Goal: Information Seeking & Learning: Learn about a topic

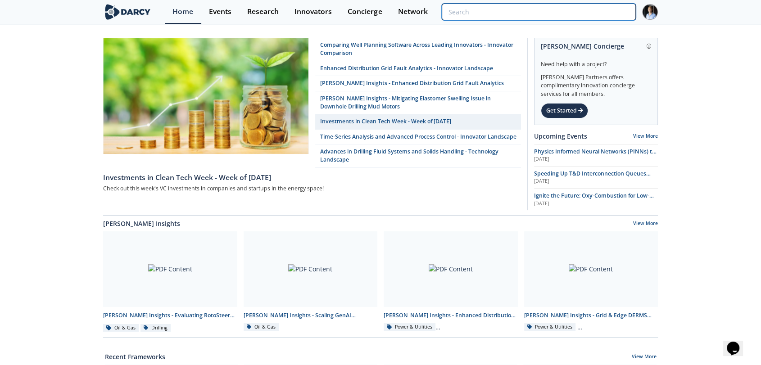
click at [596, 9] on input "search" at bounding box center [539, 12] width 194 height 17
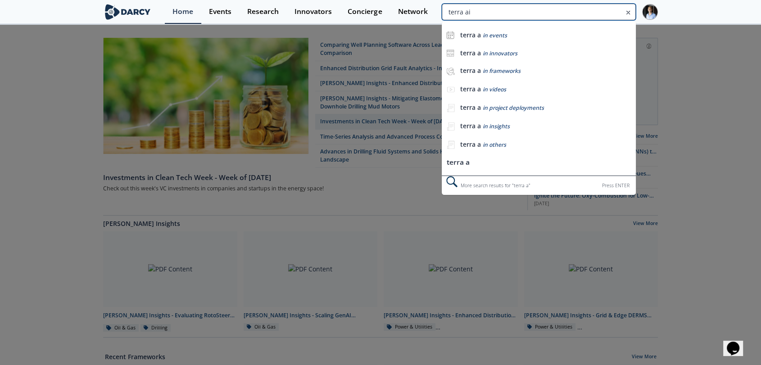
type input "terra ai"
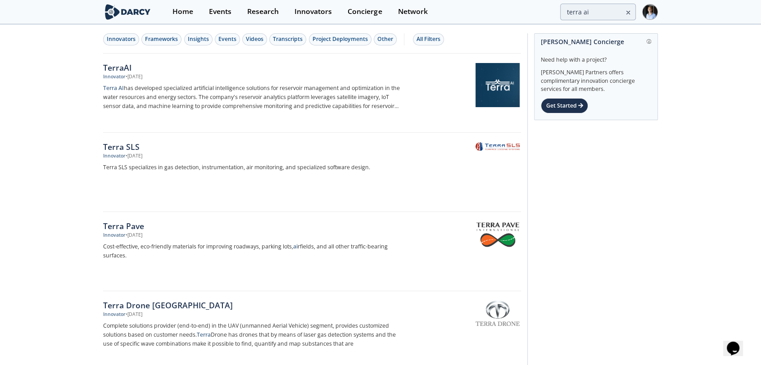
click at [364, 93] on p "Terra AI has developed specialized artificial intelligence solutions for reserv…" at bounding box center [252, 97] width 298 height 27
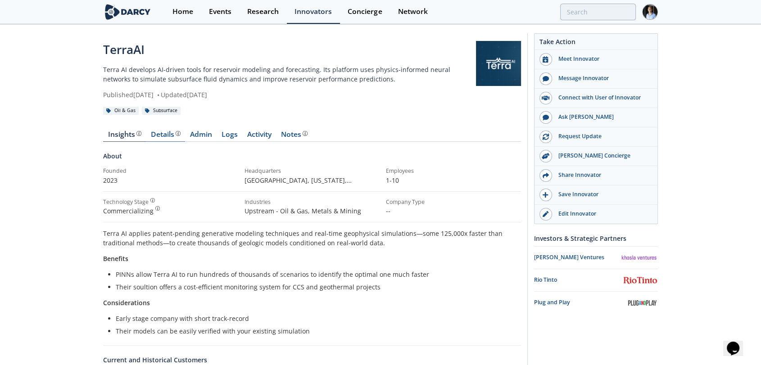
click at [163, 138] on div "Details" at bounding box center [166, 134] width 30 height 7
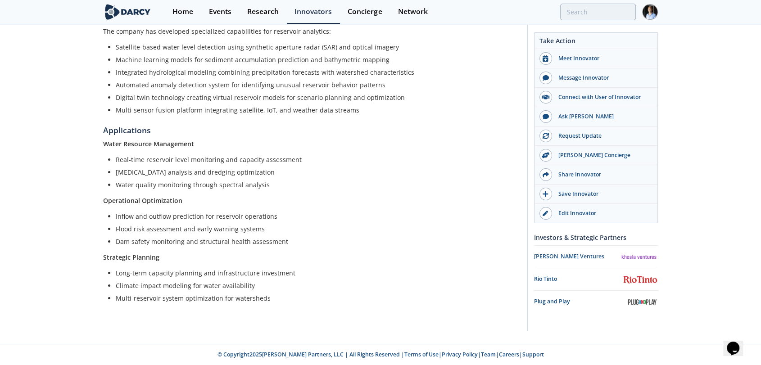
scroll to position [32, 0]
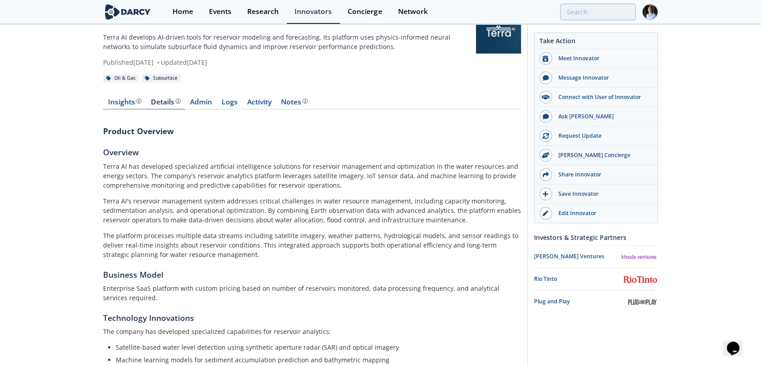
click at [123, 106] on div "Insights" at bounding box center [124, 102] width 33 height 7
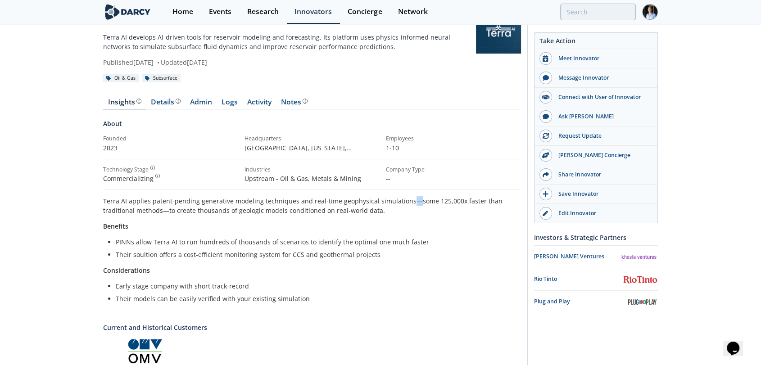
click at [408, 201] on p "Terra AI applies patent-pending generative modeling techniques and real-time ge…" at bounding box center [312, 205] width 418 height 19
click at [200, 103] on link "Admin" at bounding box center [201, 104] width 32 height 11
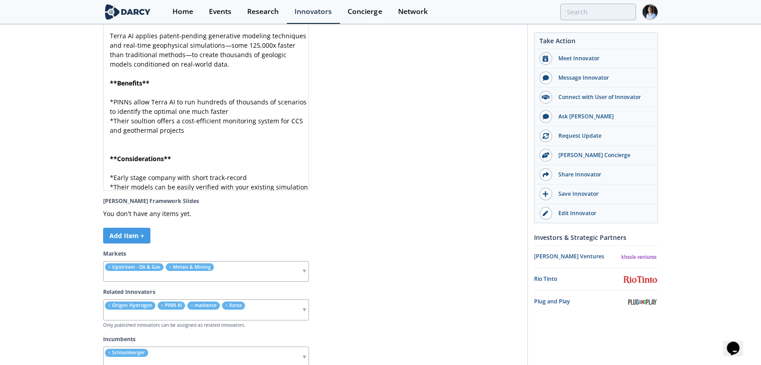
scroll to position [2403, 0]
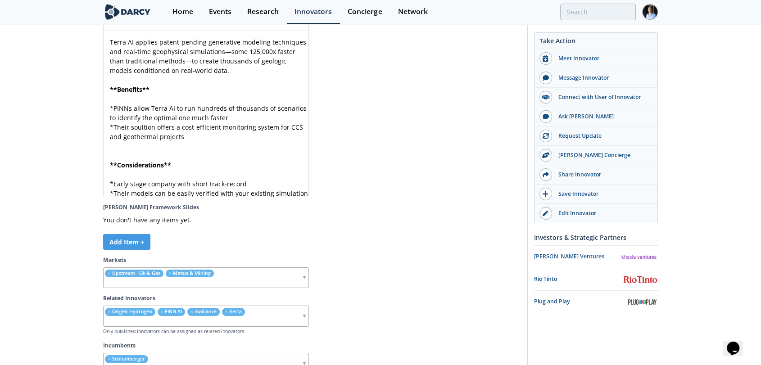
type textarea "—"
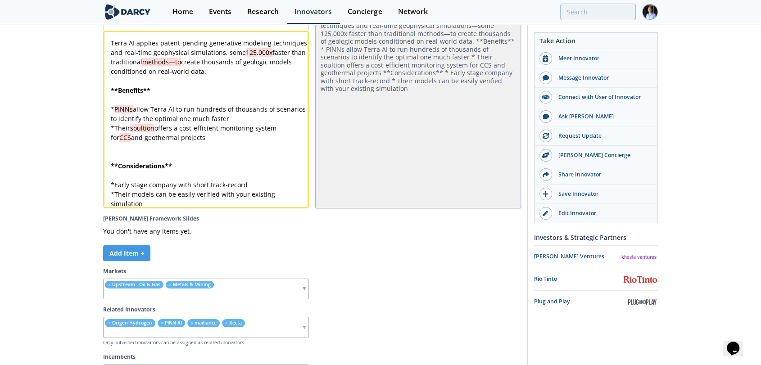
type textarea "—"
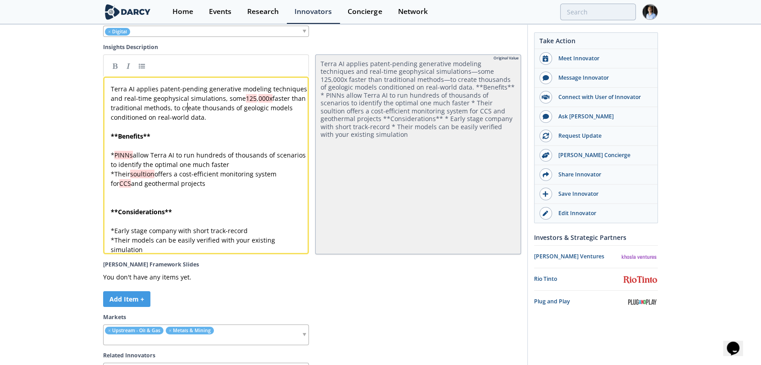
scroll to position [2353, 0]
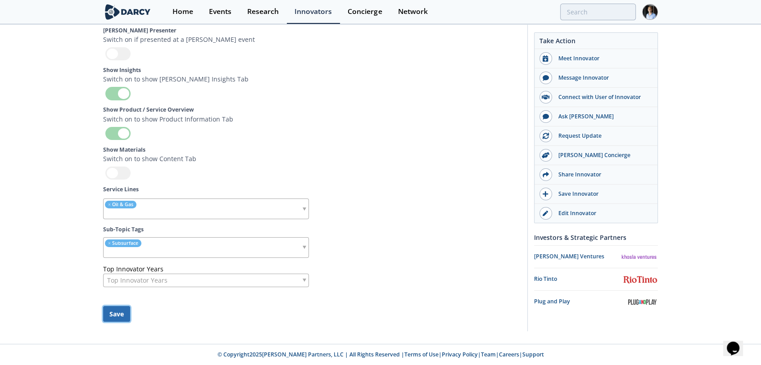
click at [123, 311] on button "Save" at bounding box center [116, 314] width 27 height 16
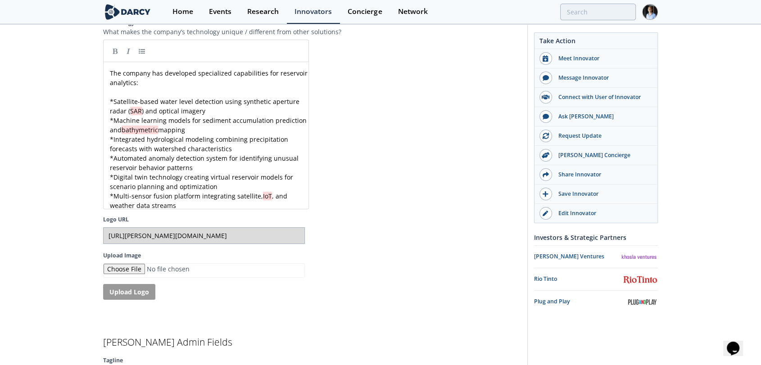
scroll to position [1743, 0]
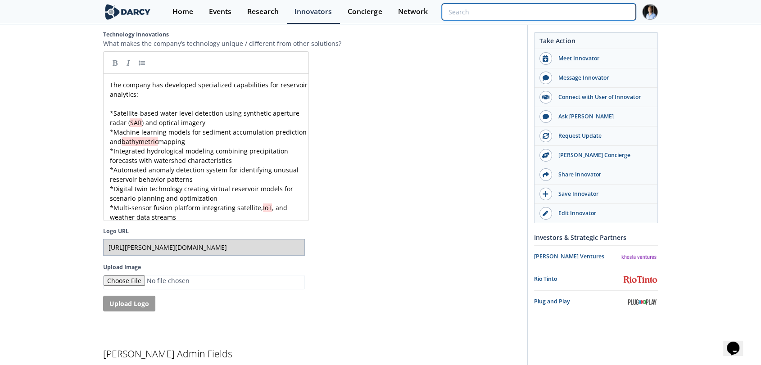
click at [594, 16] on input "search" at bounding box center [539, 12] width 194 height 17
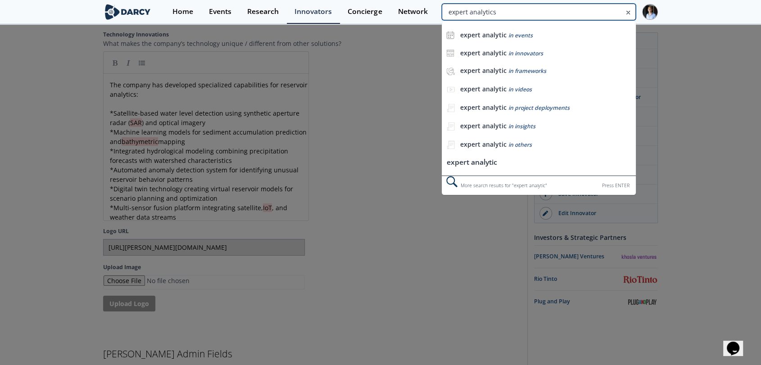
type input "expert analytics"
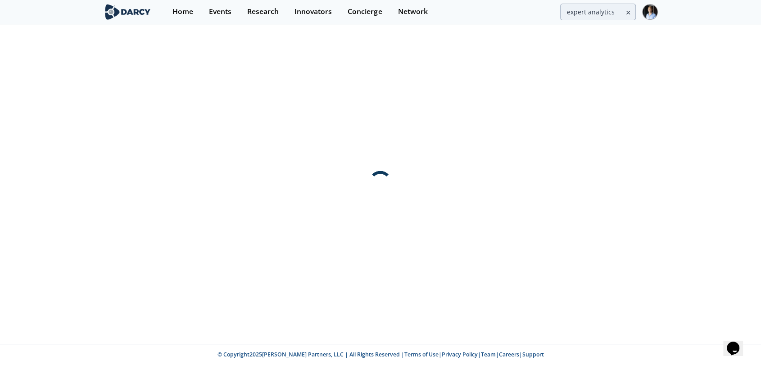
scroll to position [0, 0]
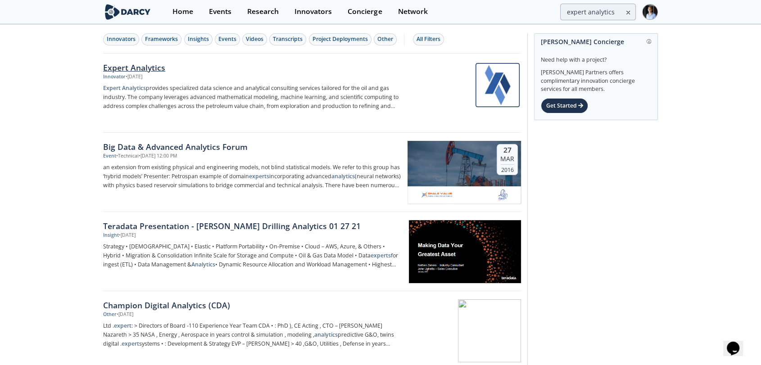
click at [205, 92] on p "Expert Analytics provides specialized data science and analytical consulting se…" at bounding box center [252, 97] width 298 height 27
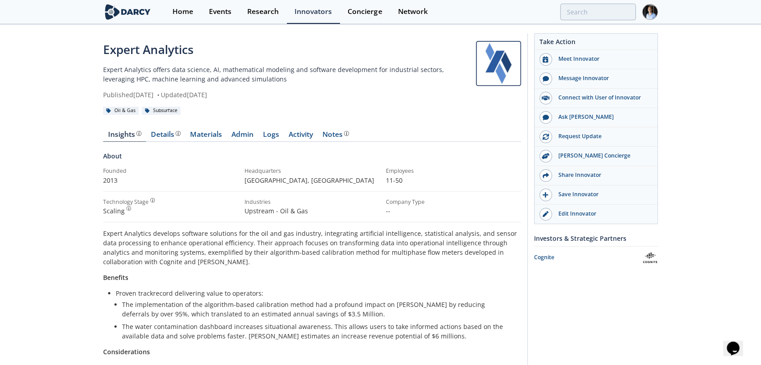
click at [159, 128] on div "Insights Details Materials Admin Logs Activity Notes About Founded 2013" at bounding box center [312, 330] width 418 height 424
click at [163, 134] on div "Details" at bounding box center [166, 134] width 30 height 7
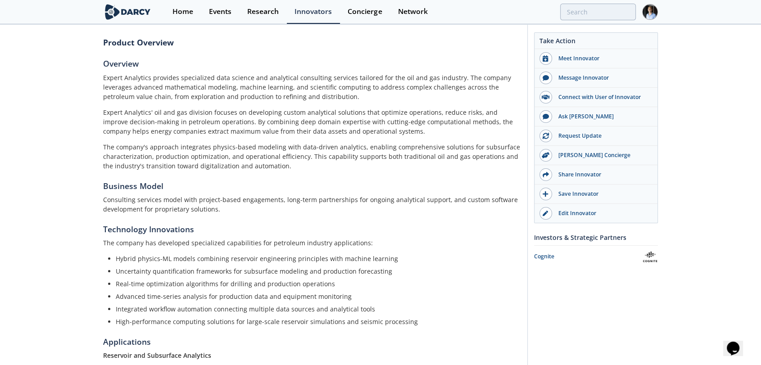
scroll to position [50, 0]
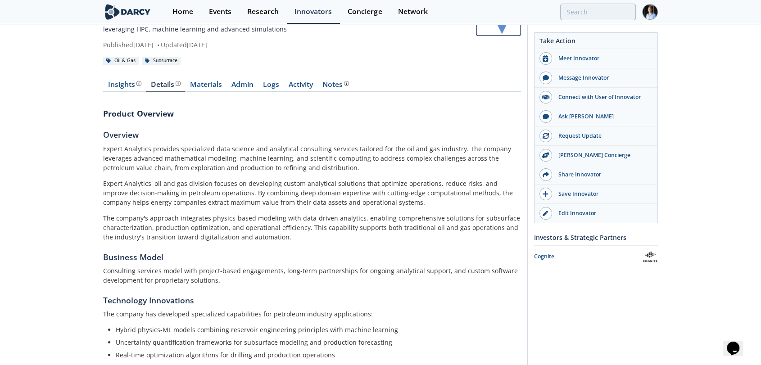
click at [132, 79] on div "Insights The [PERSON_NAME] Research team’s summarized opinion of the innovator,…" at bounding box center [312, 346] width 418 height 556
click at [129, 85] on div "Insights The [PERSON_NAME] Research team’s summarized opinion of the innovator,…" at bounding box center [124, 84] width 33 height 7
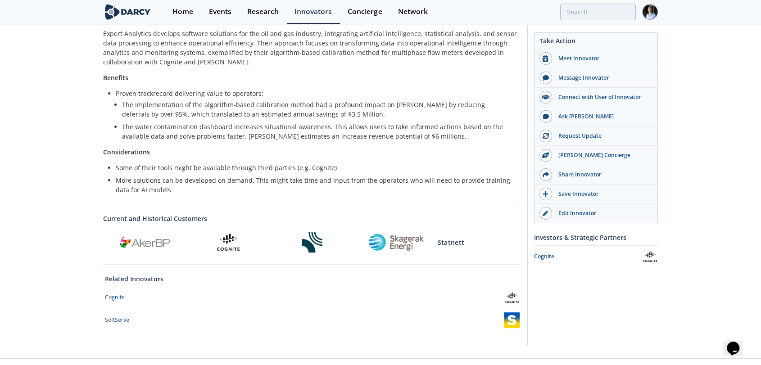
scroll to position [150, 0]
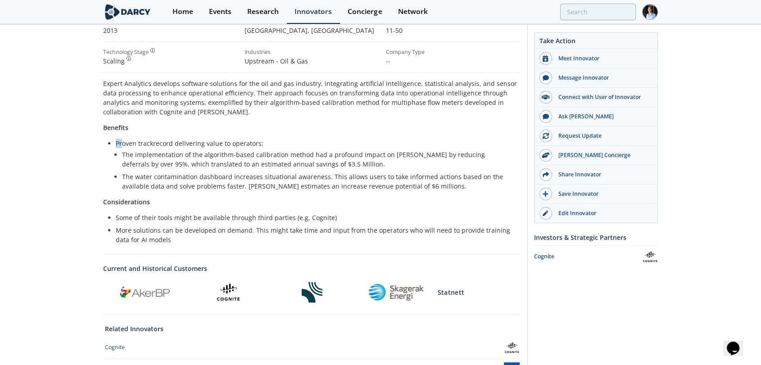
drag, startPoint x: 123, startPoint y: 142, endPoint x: 269, endPoint y: 140, distance: 146.4
click at [274, 142] on li "Proven trackrecord delivering value to operators: The implementation of the alg…" at bounding box center [315, 165] width 399 height 52
click at [260, 141] on li "Proven trackrecord delivering value to operators: The implementation of the alg…" at bounding box center [315, 165] width 399 height 52
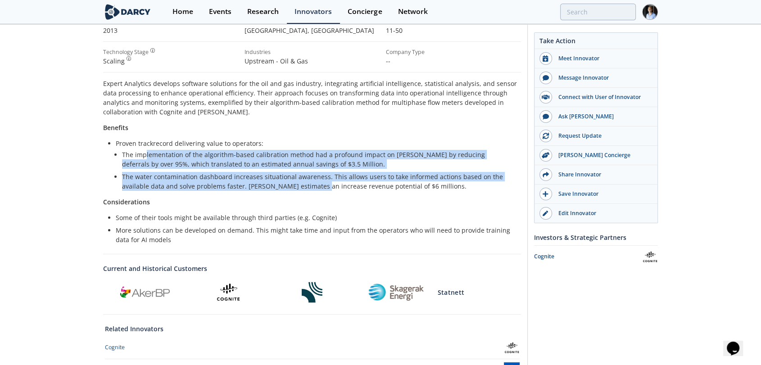
drag, startPoint x: 144, startPoint y: 152, endPoint x: 316, endPoint y: 185, distance: 175.2
click at [316, 185] on ul "The implementation of the algorithm-based calibration method had a profound imp…" at bounding box center [312, 170] width 393 height 41
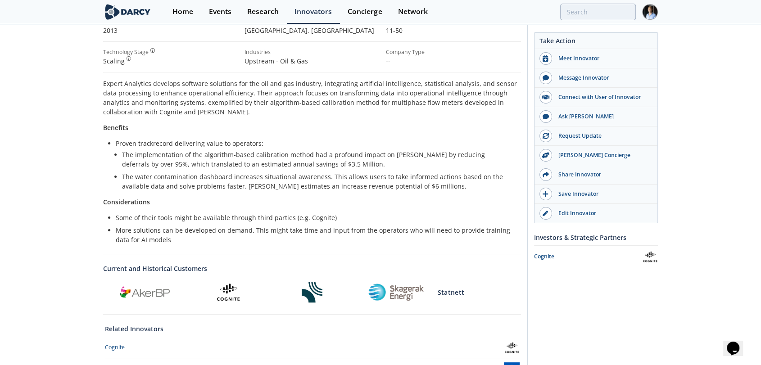
click at [317, 189] on li "The water contamination dashboard increases situational awareness. This allows …" at bounding box center [315, 181] width 387 height 19
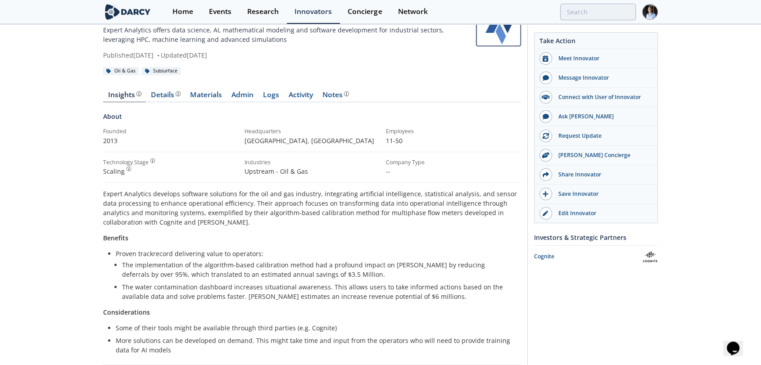
scroll to position [100, 0]
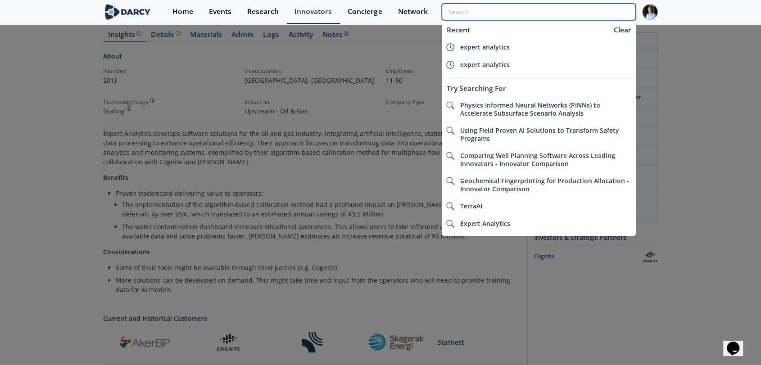
click at [606, 18] on input "search" at bounding box center [539, 12] width 194 height 17
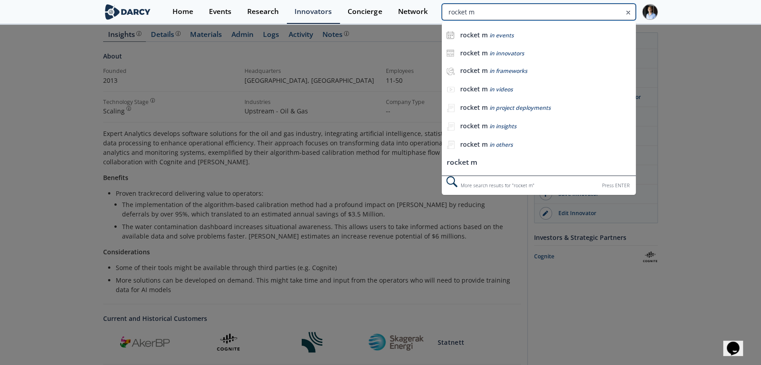
type input "rocket m"
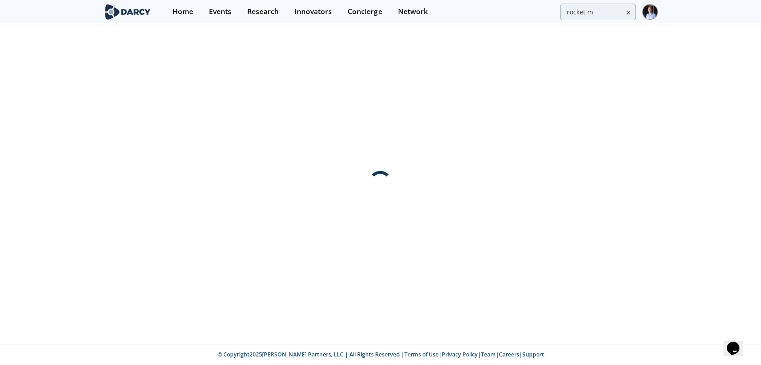
scroll to position [0, 0]
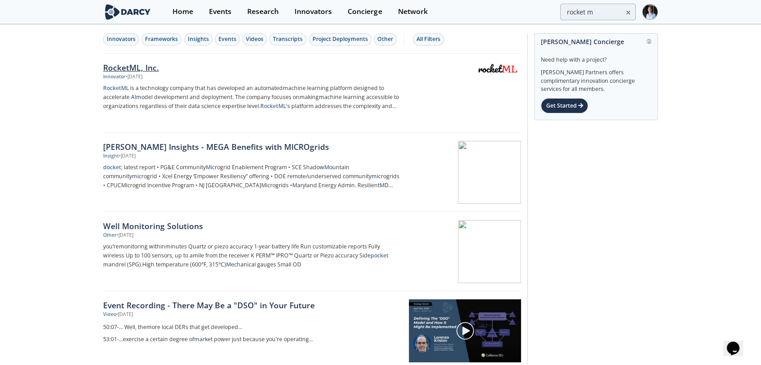
click at [461, 89] on div at bounding box center [465, 85] width 114 height 44
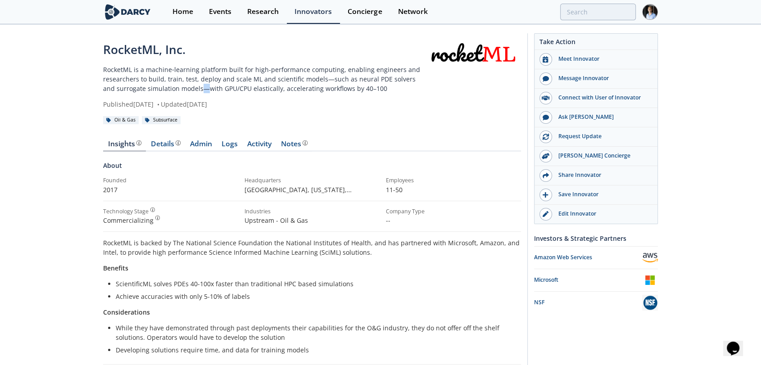
click at [187, 87] on p "RocketML is a machine‑learning platform built for high-performance computing, e…" at bounding box center [264, 79] width 322 height 28
click at [196, 150] on link "Admin" at bounding box center [201, 146] width 32 height 11
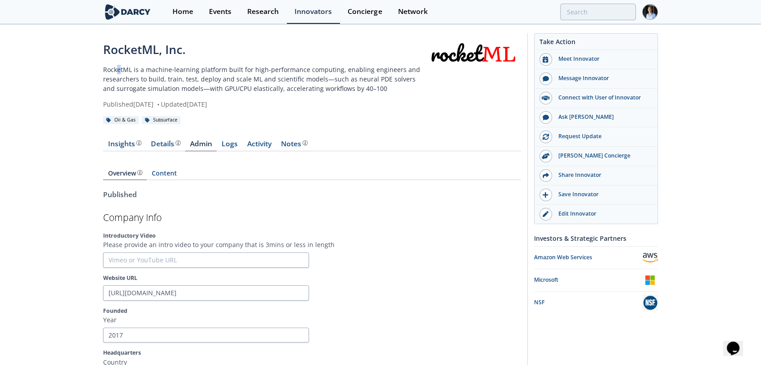
click at [118, 64] on div "RocketML, Inc. RocketML is a machine‑learning platform built for high-performan…" at bounding box center [264, 75] width 322 height 68
drag, startPoint x: 105, startPoint y: 65, endPoint x: 340, endPoint y: 68, distance: 235.2
click at [340, 68] on p "RocketML is a machine‑learning platform built for high-performance computing, e…" at bounding box center [264, 79] width 322 height 28
click at [390, 91] on p "RocketML is a machine‑learning platform built for high-performance computing, e…" at bounding box center [264, 79] width 322 height 28
click at [168, 150] on link "Details" at bounding box center [165, 146] width 39 height 11
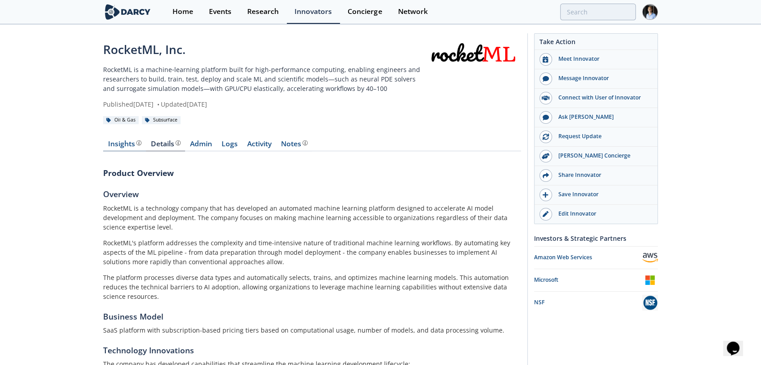
click at [134, 150] on link "Insights" at bounding box center [124, 146] width 43 height 11
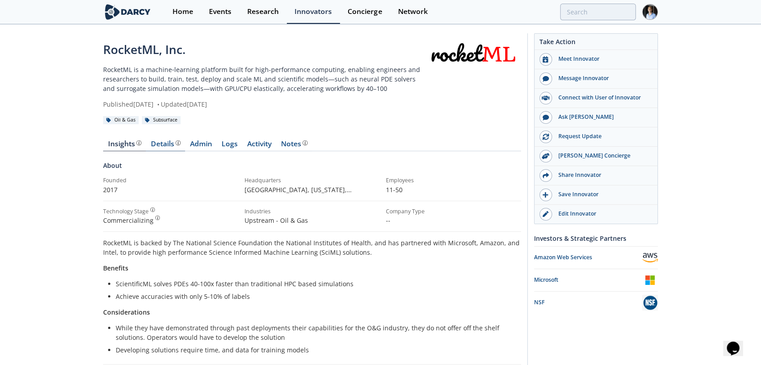
click at [162, 150] on link "Details" at bounding box center [165, 146] width 39 height 11
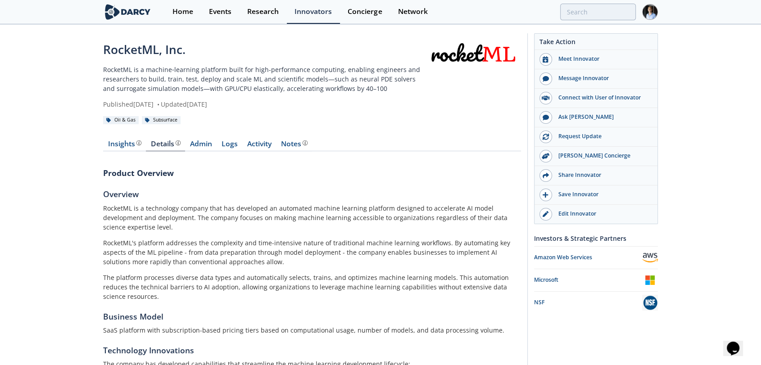
click at [634, 1] on div "Home Events Research Innovators Concierge Network" at bounding box center [411, 12] width 493 height 24
click at [629, 9] on input "search" at bounding box center [539, 12] width 194 height 17
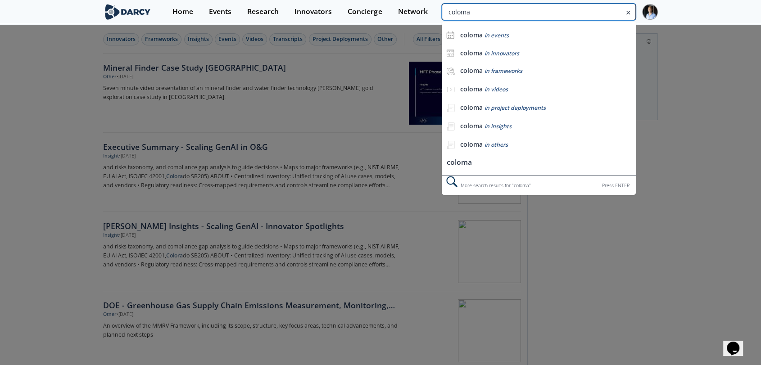
drag, startPoint x: 569, startPoint y: 15, endPoint x: 584, endPoint y: 6, distance: 18.0
click at [563, 15] on input "coloma" at bounding box center [539, 12] width 194 height 17
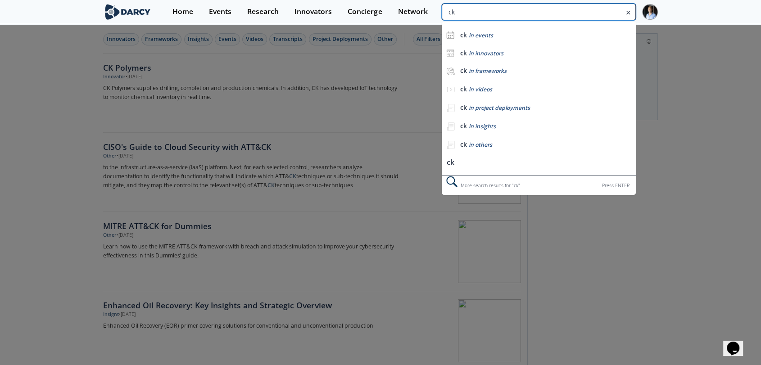
click at [584, 6] on input "ck" at bounding box center [539, 12] width 194 height 17
type input "koloma"
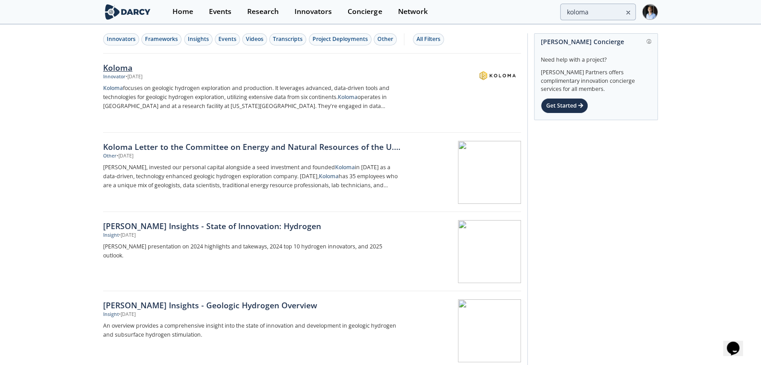
click at [324, 107] on p "Koloma focuses on geologic hydrogen exploration and production. It leverages ad…" at bounding box center [252, 97] width 298 height 27
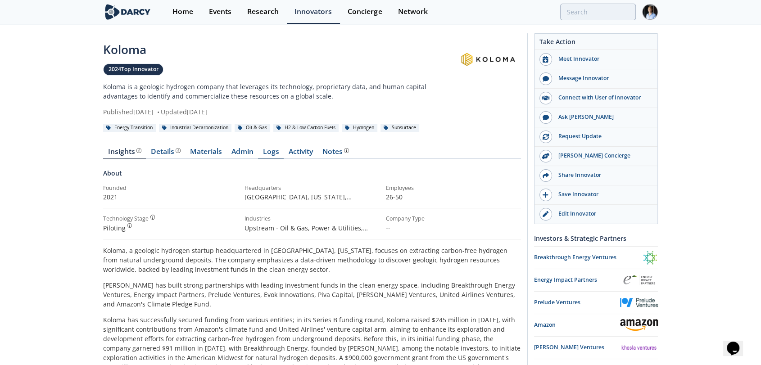
click at [259, 150] on link "Logs" at bounding box center [271, 153] width 26 height 11
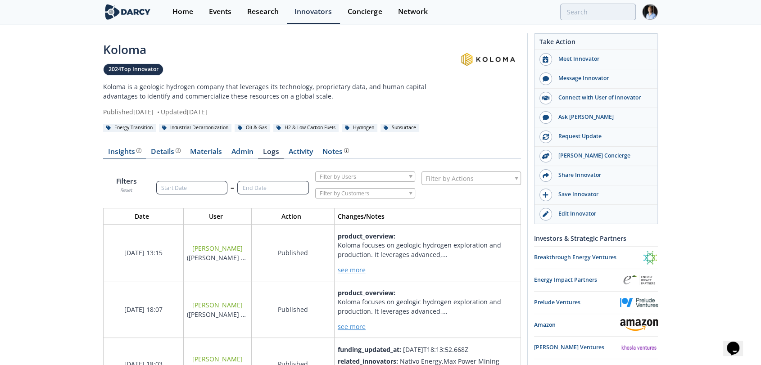
click at [119, 152] on div "Insights" at bounding box center [124, 151] width 33 height 7
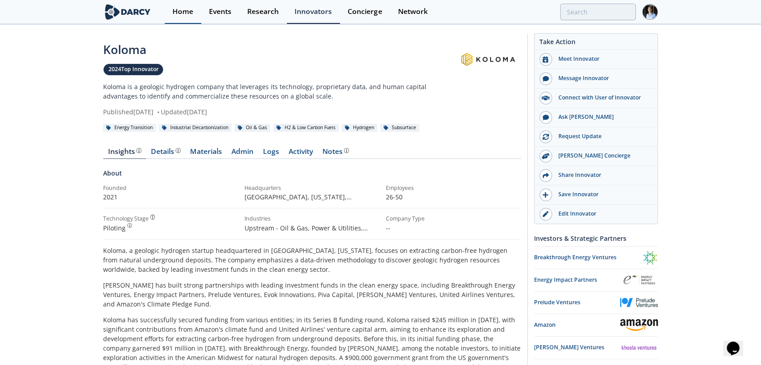
click at [183, 18] on link "Home" at bounding box center [183, 12] width 36 height 24
